Goal: Task Accomplishment & Management: Use online tool/utility

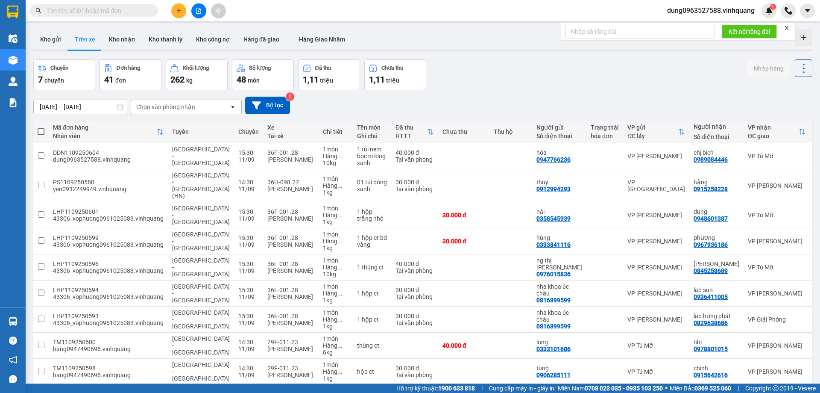
click at [117, 9] on input "text" at bounding box center [97, 10] width 101 height 9
type input "02466743737"
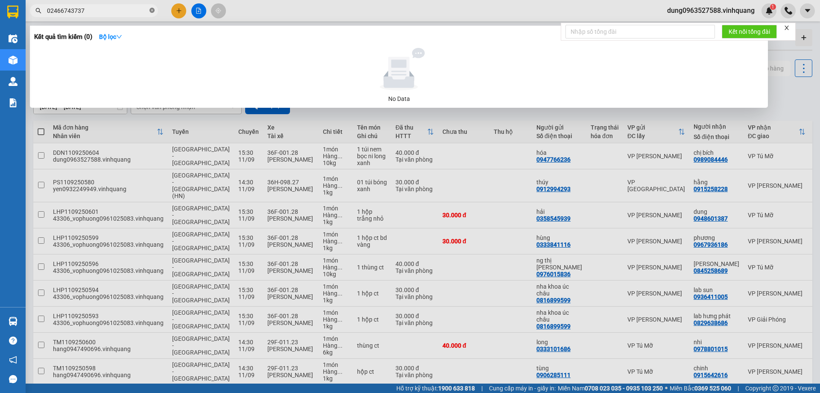
click at [152, 10] on icon "close-circle" at bounding box center [152, 10] width 5 height 5
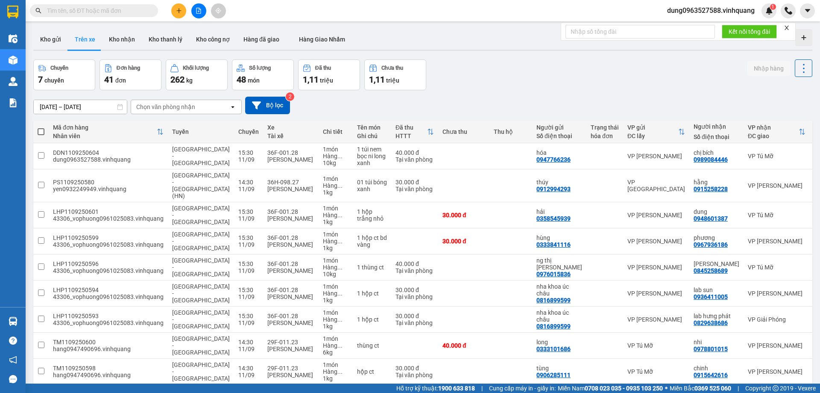
click at [92, 8] on input "text" at bounding box center [97, 10] width 101 height 9
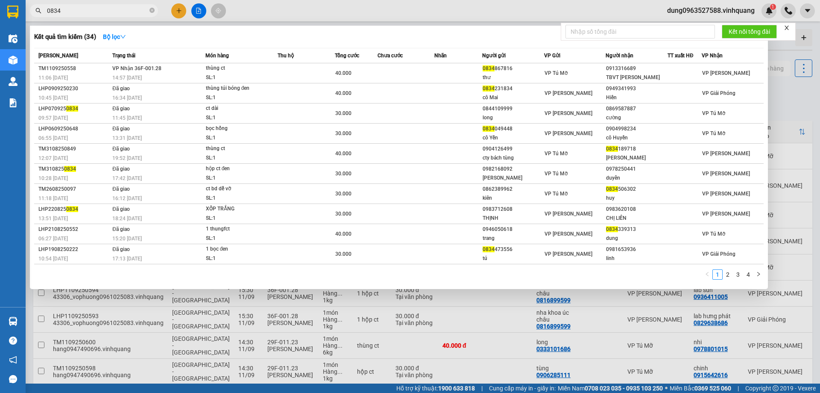
type input "0834"
click at [477, 323] on div at bounding box center [410, 196] width 820 height 393
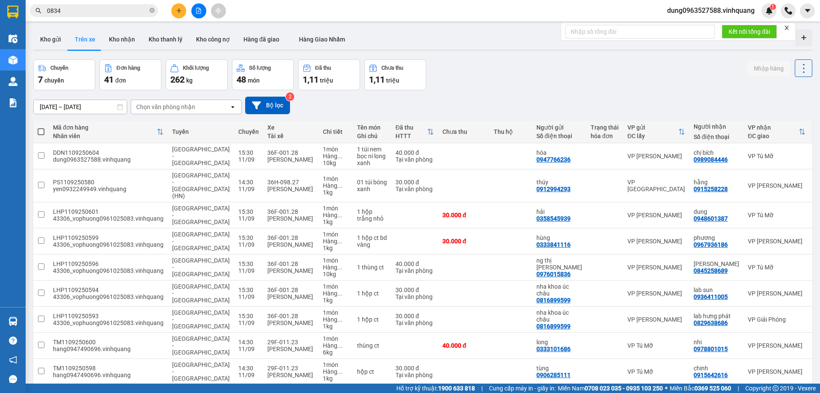
click at [104, 11] on input "0834" at bounding box center [97, 10] width 101 height 9
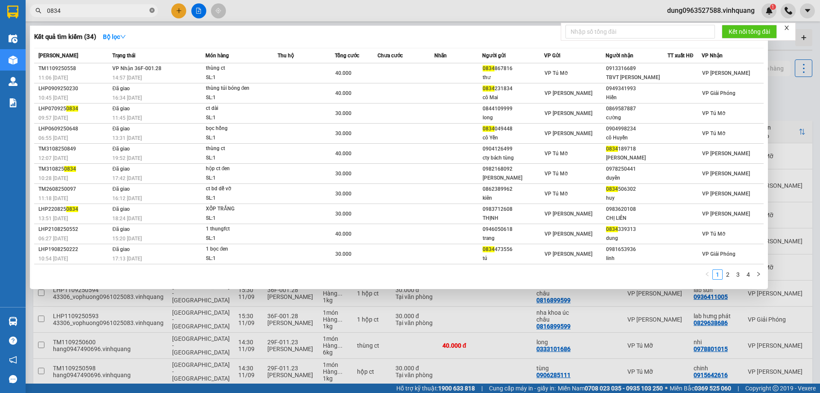
click at [150, 9] on icon "close-circle" at bounding box center [152, 10] width 5 height 5
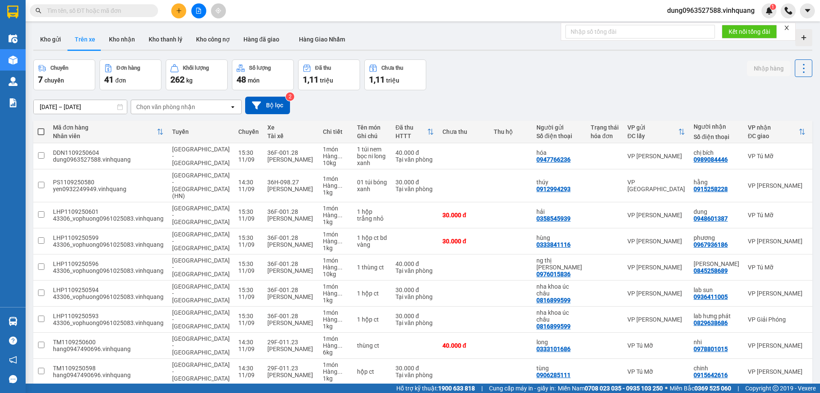
click at [86, 7] on input "text" at bounding box center [97, 10] width 101 height 9
paste input "0947638142"
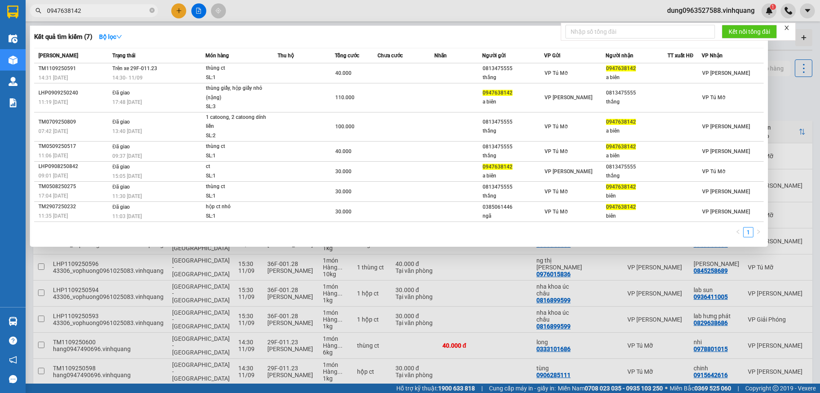
type input "0947638142"
